Goal: Find specific page/section: Find specific page/section

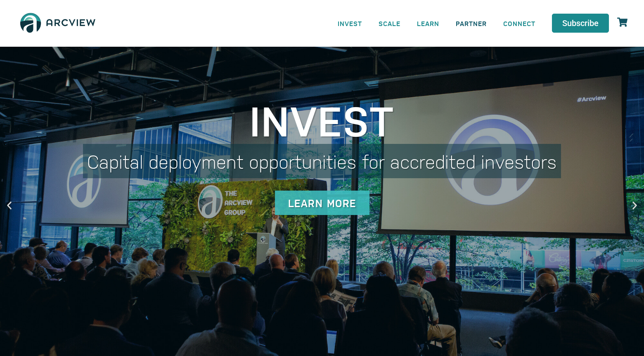
click at [479, 26] on link "PARTNER" at bounding box center [472, 23] width 48 height 19
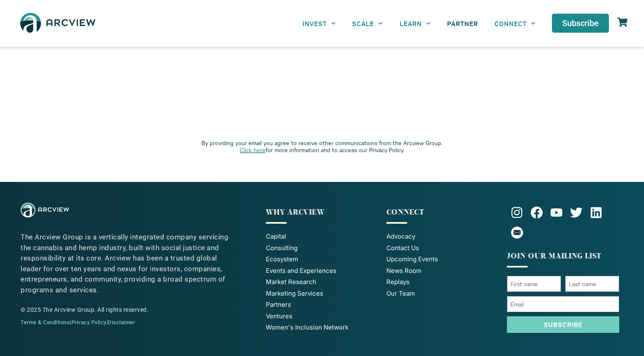
scroll to position [1819, 0]
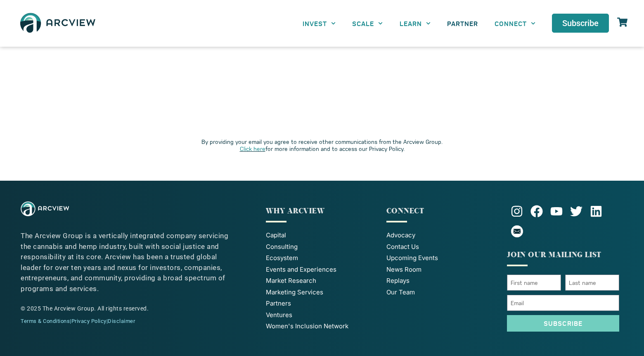
click at [402, 293] on span "Our Team" at bounding box center [401, 293] width 29 height 10
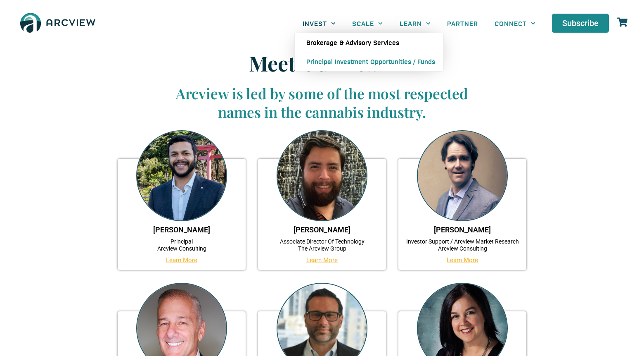
click at [327, 41] on link "Brokerage & Advisory Services" at bounding box center [369, 42] width 149 height 19
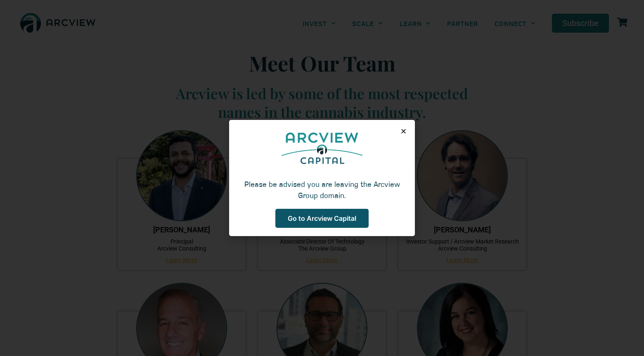
click at [402, 132] on icon "Close" at bounding box center [404, 131] width 6 height 6
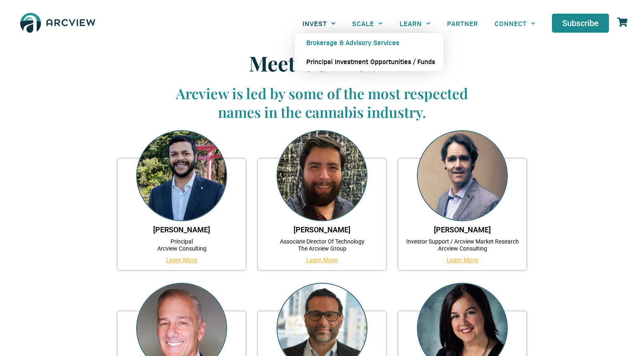
click at [366, 60] on link "Principal Investment Opportunities / Funds" at bounding box center [369, 61] width 149 height 19
